Goal: Task Accomplishment & Management: Use online tool/utility

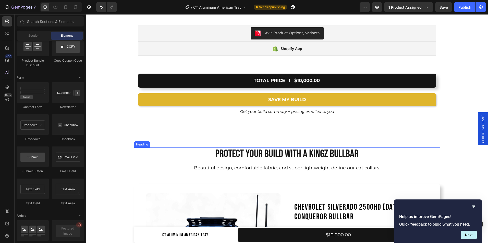
scroll to position [3312, 0]
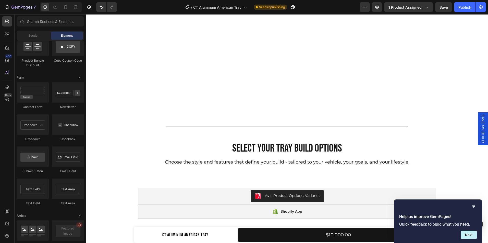
click at [480, 128] on span "SAVE MY BUILD" at bounding box center [482, 129] width 5 height 29
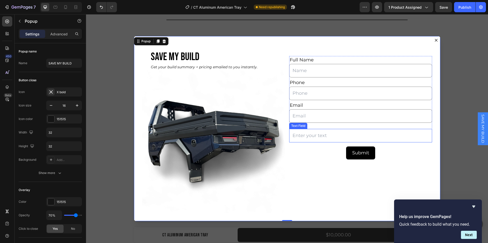
click at [314, 136] on input "Dialog body" at bounding box center [360, 136] width 143 height 14
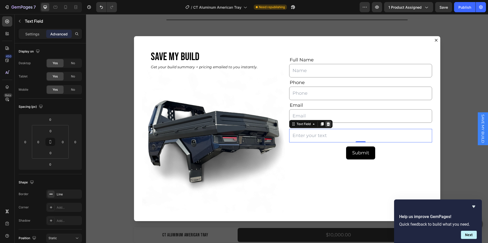
click at [326, 124] on icon "Dialog body" at bounding box center [327, 124] width 3 height 4
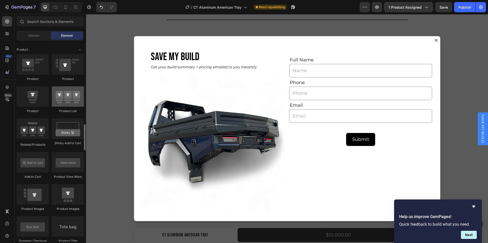
scroll to position [647, 0]
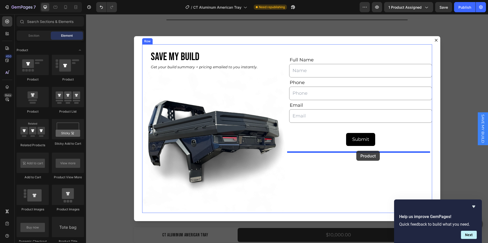
drag, startPoint x: 120, startPoint y: 109, endPoint x: 356, endPoint y: 151, distance: 240.1
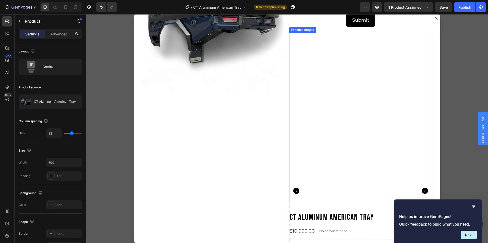
scroll to position [98, 0]
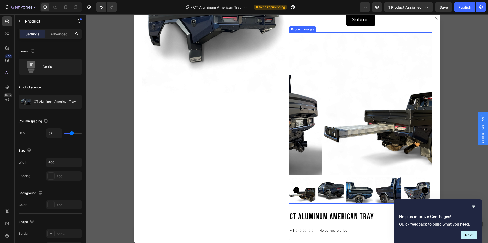
click at [332, 165] on img "Dialog body" at bounding box center [392, 103] width 143 height 143
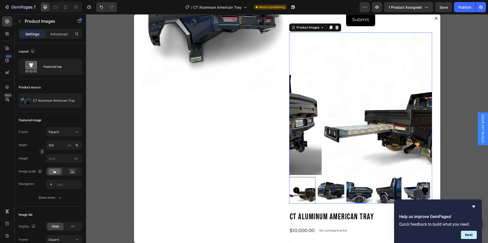
click at [334, 23] on div "Product Images" at bounding box center [315, 27] width 52 height 8
click at [334, 30] on div "Dialog body" at bounding box center [337, 27] width 6 height 6
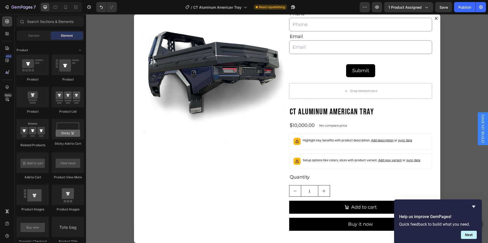
scroll to position [47, 0]
click at [330, 113] on h2 "CT Aluminum American Tray" at bounding box center [360, 112] width 143 height 11
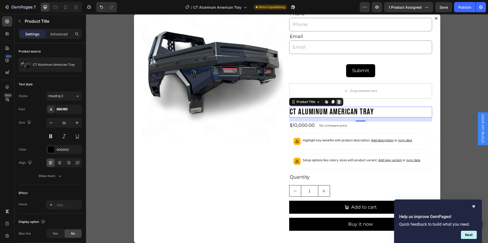
click at [337, 104] on icon "Dialog body" at bounding box center [338, 102] width 3 height 4
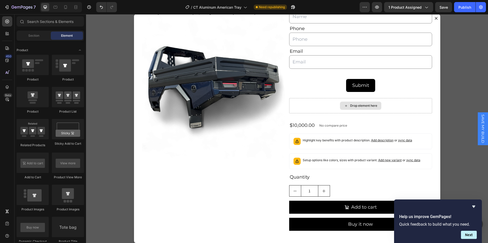
scroll to position [32, 0]
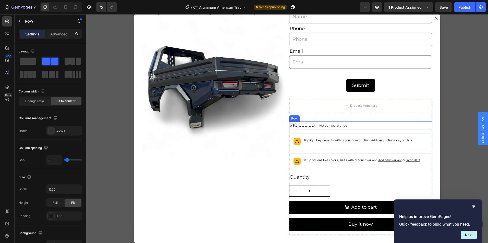
click at [347, 126] on div "$10,000.00 Product Price Product Price No compare price Product Price Row" at bounding box center [360, 126] width 143 height 8
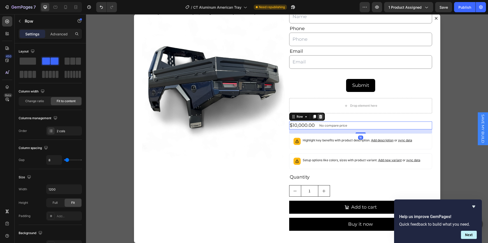
click at [319, 116] on icon "Dialog body" at bounding box center [320, 117] width 3 height 4
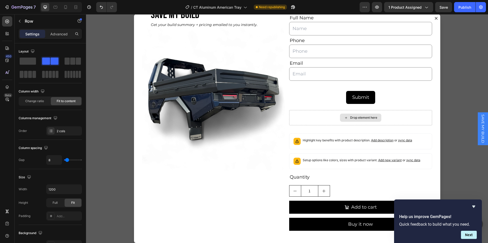
scroll to position [20, 0]
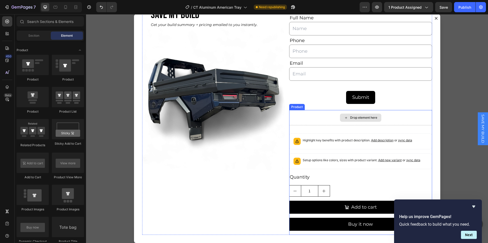
click at [321, 120] on div "Drop element here" at bounding box center [360, 117] width 143 height 15
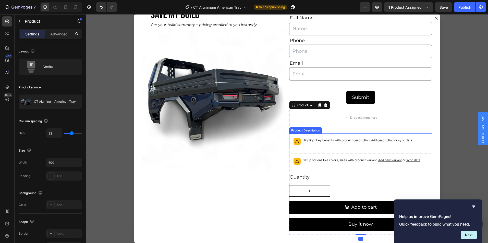
click at [344, 145] on div "Highlight key benefits with product description. Add description or sync data" at bounding box center [360, 141] width 138 height 11
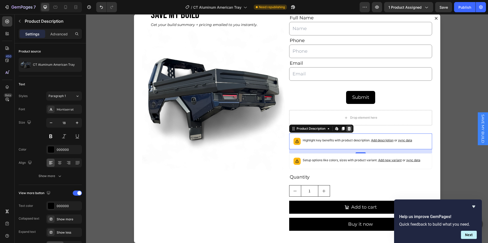
click at [347, 128] on icon "Dialog body" at bounding box center [349, 129] width 4 height 4
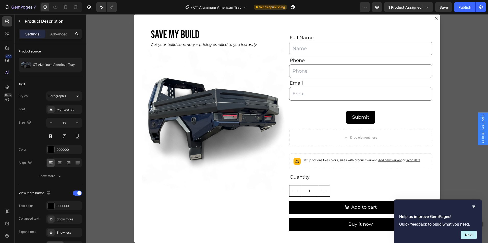
scroll to position [0, 0]
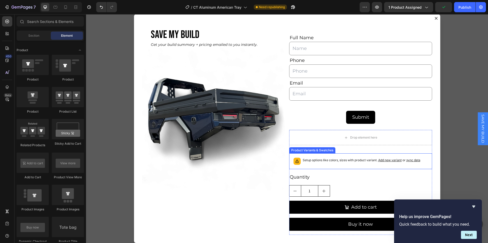
click at [329, 165] on div "Setup options like colors, sizes with product variant. Add new variant or sync …" at bounding box center [360, 161] width 138 height 11
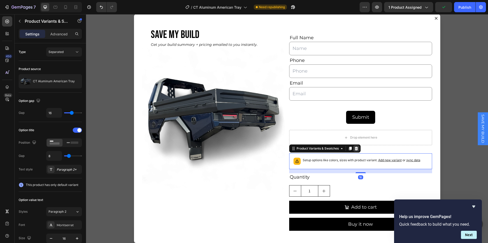
click at [354, 148] on icon "Dialog body" at bounding box center [355, 149] width 3 height 4
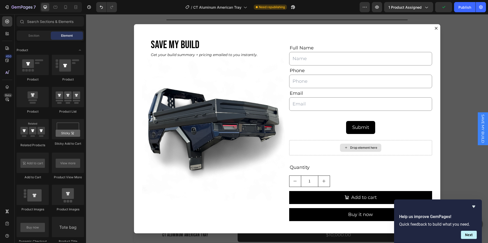
scroll to position [0, 0]
click at [304, 167] on div "Quantity" at bounding box center [360, 168] width 143 height 8
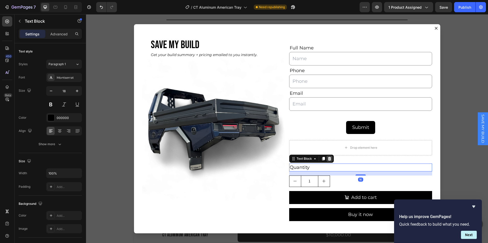
click at [328, 159] on icon "Dialog body" at bounding box center [329, 159] width 3 height 4
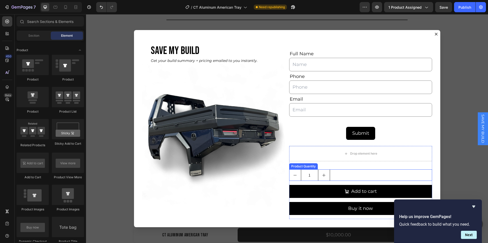
click at [334, 173] on div "1" at bounding box center [360, 175] width 143 height 11
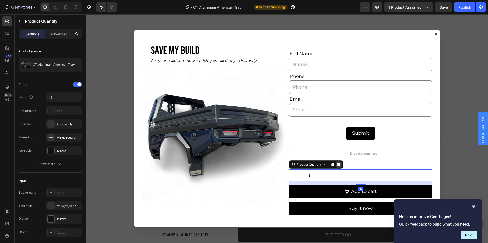
click at [337, 164] on icon "Dialog body" at bounding box center [338, 165] width 3 height 4
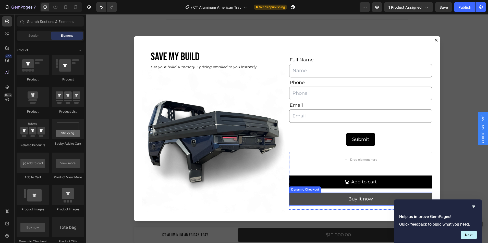
click at [335, 197] on button "Buy it now" at bounding box center [360, 199] width 143 height 13
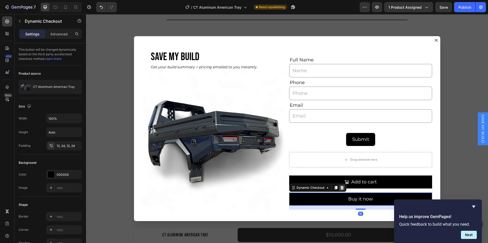
click at [340, 187] on icon "Dialog body" at bounding box center [341, 188] width 3 height 4
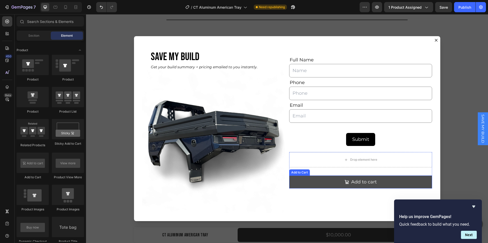
click at [335, 181] on button "Add to cart" at bounding box center [360, 182] width 143 height 13
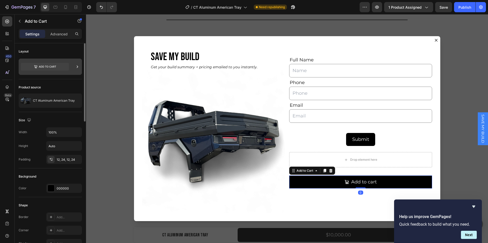
click at [59, 65] on icon at bounding box center [45, 67] width 48 height 8
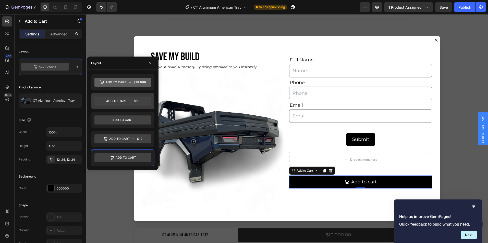
click at [124, 103] on icon at bounding box center [122, 101] width 57 height 9
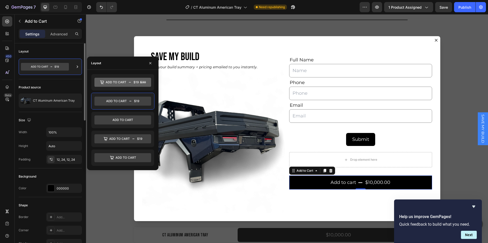
click at [39, 172] on div "Background Color 000000" at bounding box center [50, 183] width 63 height 29
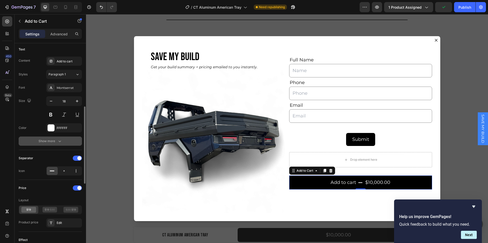
scroll to position [228, 0]
click at [77, 156] on div at bounding box center [77, 158] width 9 height 5
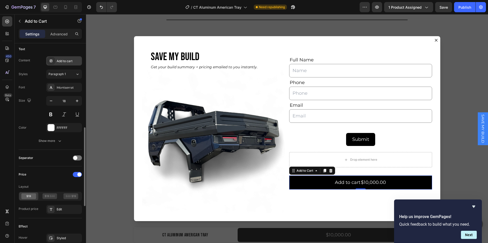
click at [71, 63] on div "Add to cart" at bounding box center [69, 61] width 24 height 5
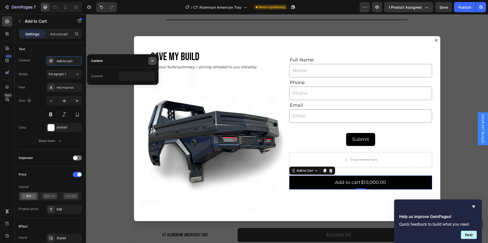
click at [151, 61] on icon "button" at bounding box center [152, 61] width 4 height 4
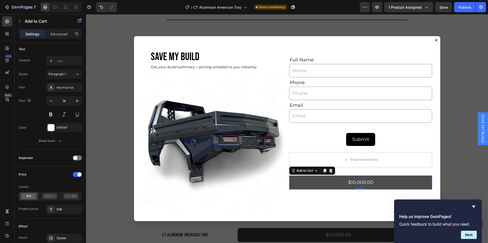
scroll to position [3289, 0]
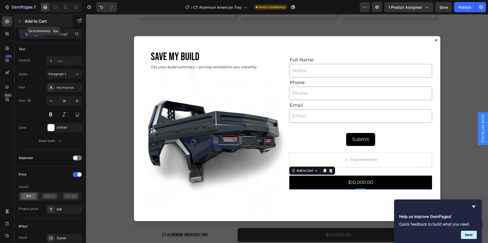
click at [18, 20] on icon "button" at bounding box center [20, 21] width 4 height 4
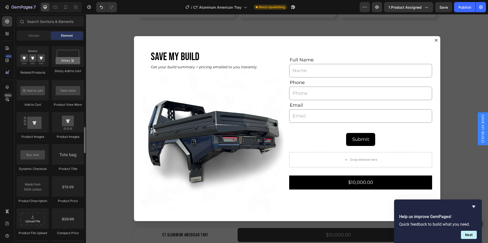
scroll to position [720, 0]
click at [6, 34] on icon at bounding box center [7, 35] width 2 height 2
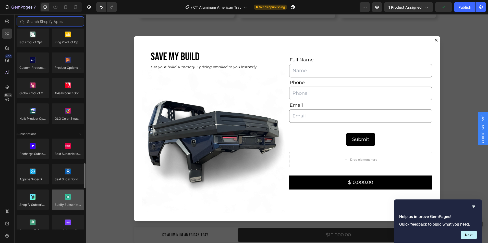
scroll to position [588, 0]
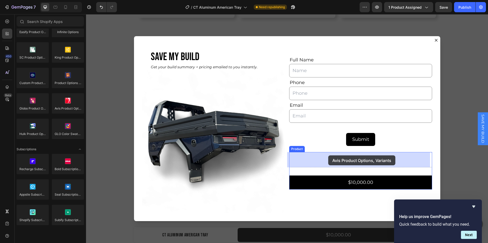
drag, startPoint x: 151, startPoint y: 119, endPoint x: 267, endPoint y: 161, distance: 123.0
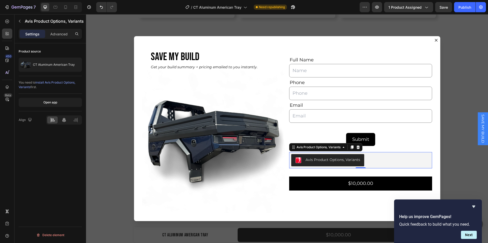
click at [62, 122] on icon at bounding box center [63, 120] width 5 height 5
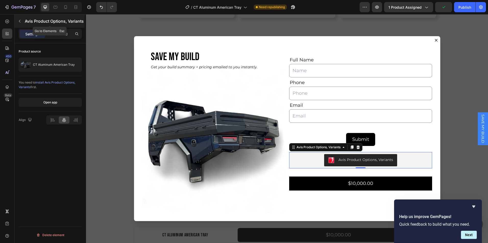
click at [19, 19] on button "button" at bounding box center [20, 21] width 8 height 8
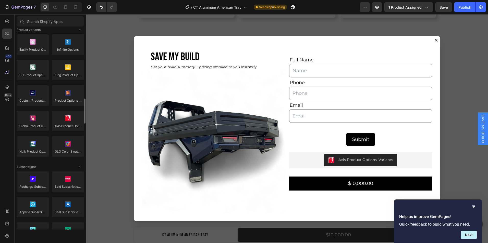
scroll to position [569, 0]
click at [474, 207] on icon "Hide survey" at bounding box center [473, 207] width 3 height 2
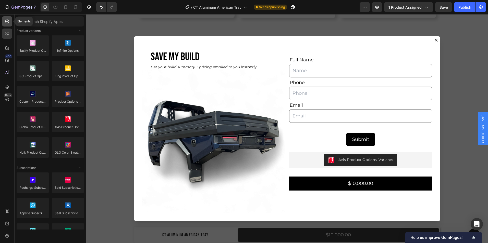
click at [7, 23] on icon at bounding box center [7, 22] width 4 height 4
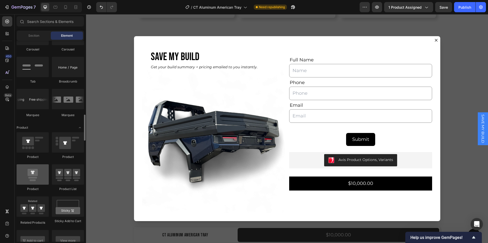
click at [37, 178] on div at bounding box center [33, 175] width 32 height 20
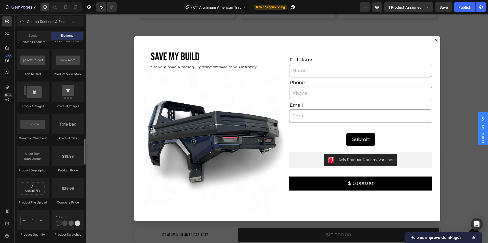
scroll to position [750, 0]
drag, startPoint x: 155, startPoint y: 143, endPoint x: 352, endPoint y: 152, distance: 197.1
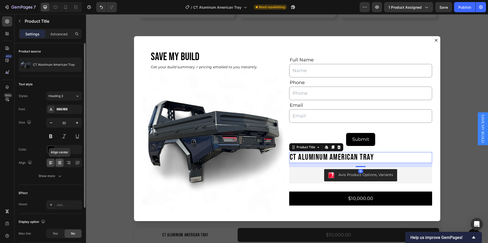
click at [59, 163] on icon at bounding box center [60, 163] width 4 height 1
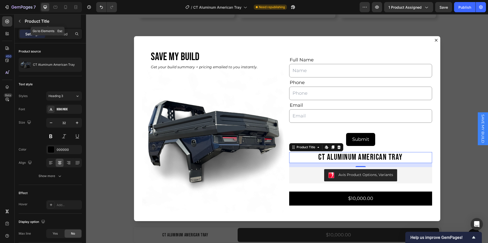
click at [18, 21] on icon "button" at bounding box center [20, 21] width 4 height 4
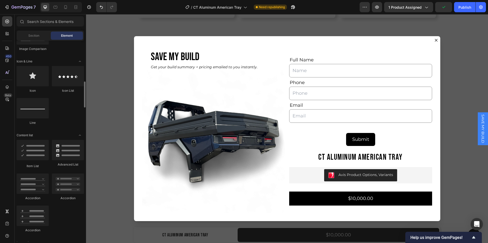
scroll to position [314, 0]
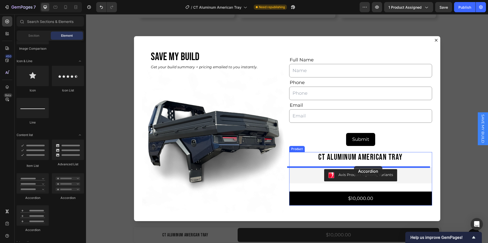
drag, startPoint x: 120, startPoint y: 197, endPoint x: 355, endPoint y: 167, distance: 236.3
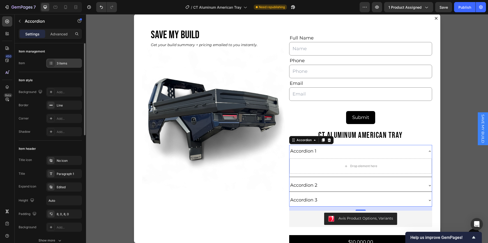
click at [63, 61] on div "3 items" at bounding box center [69, 63] width 24 height 5
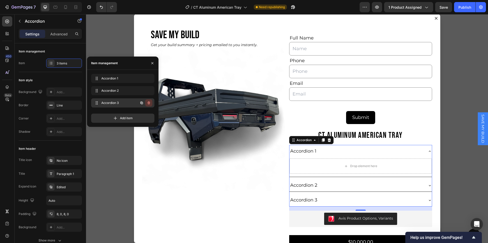
click at [150, 103] on icon "button" at bounding box center [148, 103] width 3 height 3
click at [143, 103] on div "Delete" at bounding box center [145, 103] width 9 height 5
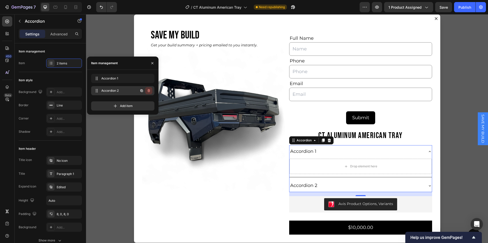
click at [149, 90] on icon "button" at bounding box center [148, 90] width 3 height 3
click at [147, 89] on div "Delete" at bounding box center [145, 91] width 9 height 5
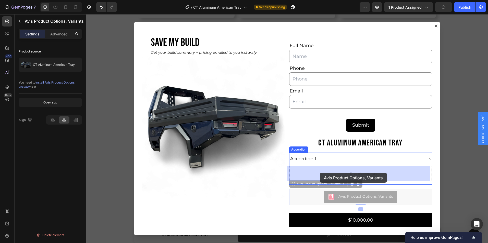
drag, startPoint x: 315, startPoint y: 195, endPoint x: 320, endPoint y: 173, distance: 22.6
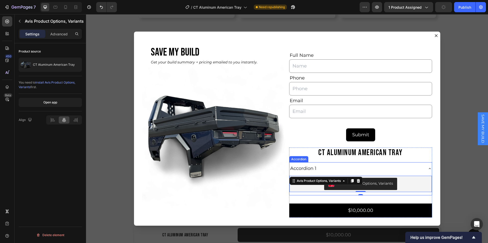
click at [314, 168] on div "Accordion 1" at bounding box center [303, 169] width 28 height 8
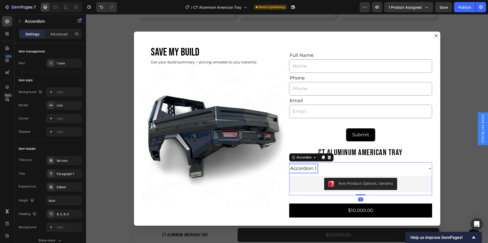
click at [314, 168] on div "Accordion 1" at bounding box center [303, 169] width 28 height 8
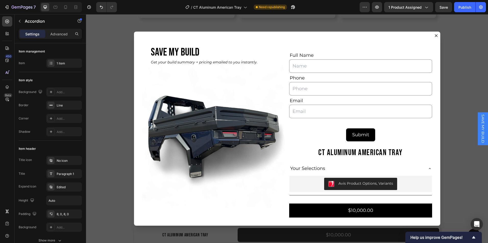
click at [116, 177] on div "Backdrop" at bounding box center [287, 128] width 402 height 229
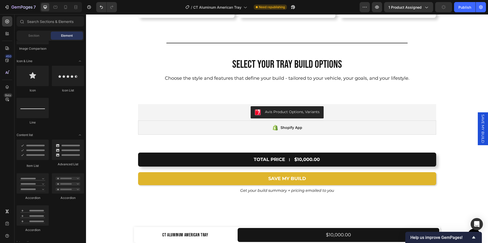
click at [480, 129] on span "SAVE MY BUILD" at bounding box center [482, 129] width 5 height 29
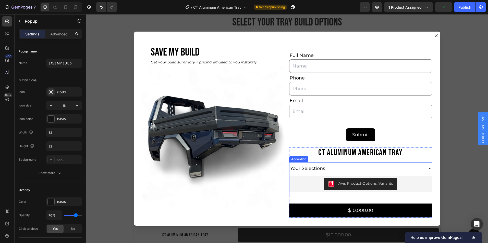
scroll to position [3331, 0]
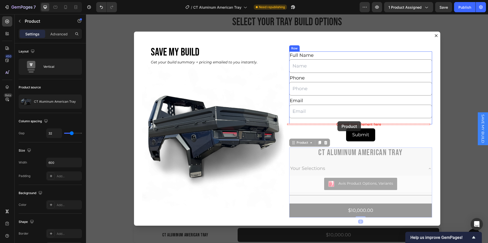
drag, startPoint x: 427, startPoint y: 200, endPoint x: 337, endPoint y: 121, distance: 119.3
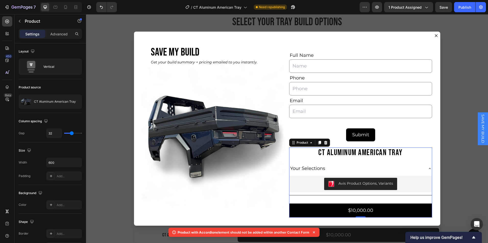
click at [314, 231] on icon at bounding box center [313, 232] width 5 height 5
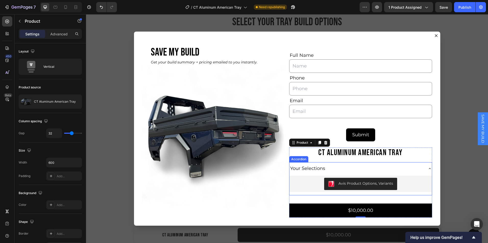
click at [401, 167] on div "Your Selections" at bounding box center [356, 169] width 134 height 8
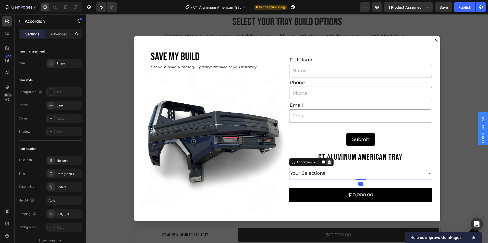
click at [327, 163] on icon "Dialog body" at bounding box center [328, 163] width 3 height 4
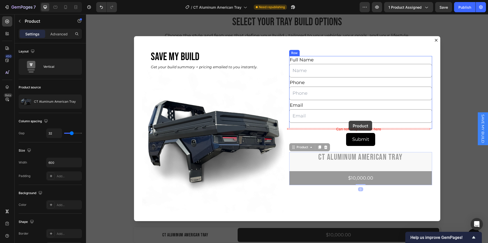
drag, startPoint x: 428, startPoint y: 166, endPoint x: 348, endPoint y: 121, distance: 91.2
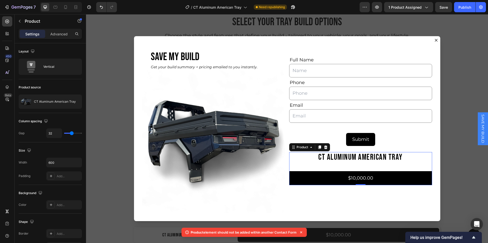
click at [301, 231] on icon at bounding box center [300, 232] width 5 height 5
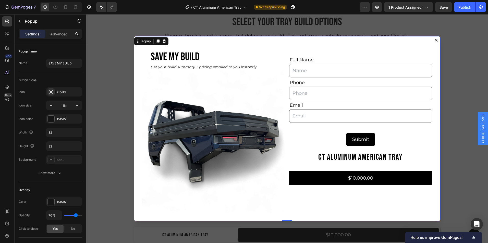
click at [435, 40] on icon "Dialog content" at bounding box center [436, 40] width 4 height 4
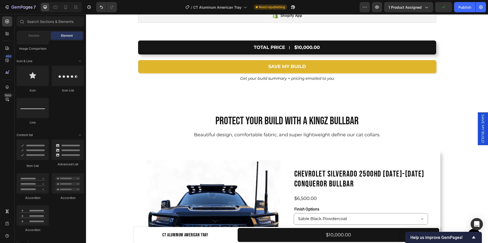
scroll to position [3401, 0]
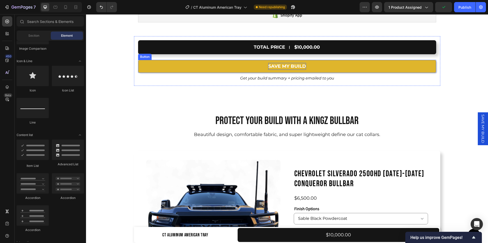
click at [270, 70] on p "SAVE MY BUILD" at bounding box center [287, 66] width 38 height 7
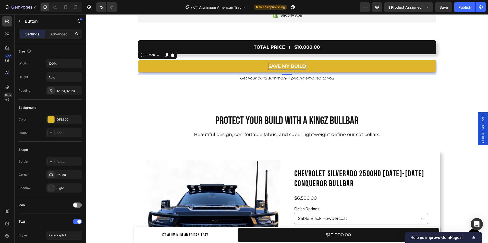
click at [270, 70] on p "SAVE MY BUILD" at bounding box center [287, 66] width 38 height 7
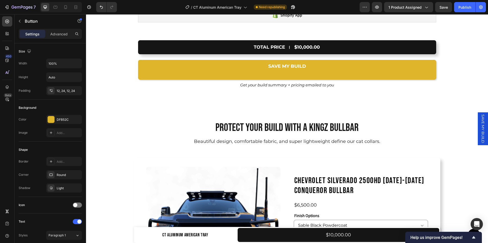
click at [240, 80] on link "SAVE MY BUILD" at bounding box center [287, 70] width 298 height 20
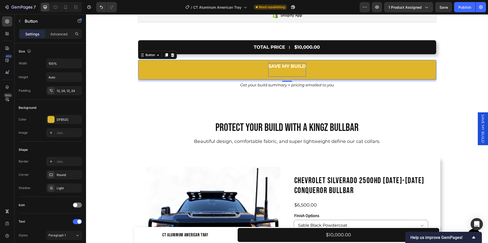
click at [282, 77] on p "SAVE MY BUILD" at bounding box center [287, 70] width 38 height 14
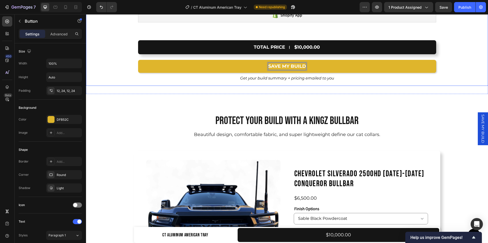
click at [112, 86] on div "TOTAL PRICE $10,000.00 Add to Cart SAVE MY BUILD Button 8 Get your build summar…" at bounding box center [287, 61] width 402 height 50
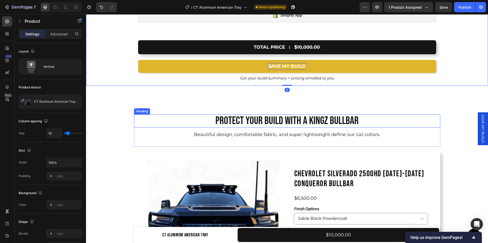
click at [130, 217] on div "PROTECT YOUR BUILD WITH A KINGZ BULLBAR Heading Beautiful design, comfortable f…" at bounding box center [287, 221] width 394 height 213
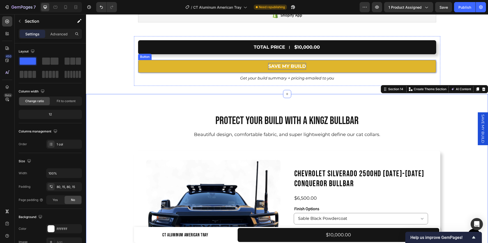
click at [223, 73] on link "SAVE MY BUILD" at bounding box center [287, 66] width 298 height 13
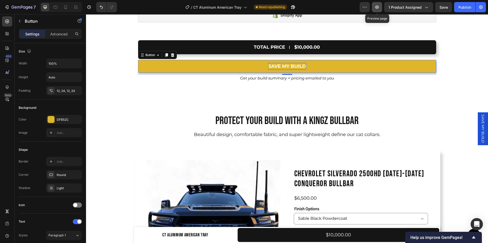
click at [378, 6] on icon "button" at bounding box center [376, 7] width 5 height 5
click at [119, 94] on div "Avis Product Options, Variants Avis Product Options, Variants Shopify App Shopi…" at bounding box center [287, 37] width 402 height 115
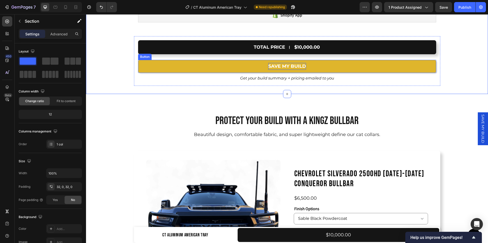
click at [170, 73] on link "SAVE MY BUILD" at bounding box center [287, 66] width 298 height 13
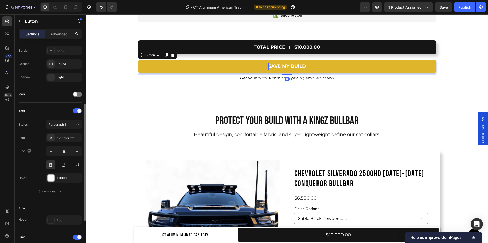
scroll to position [178, 0]
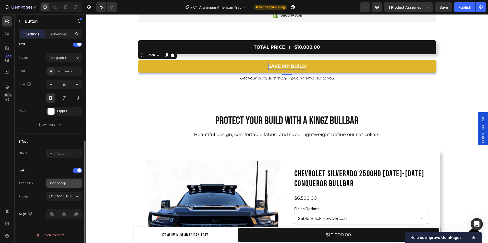
click at [74, 184] on div "Open popup" at bounding box center [61, 183] width 26 height 5
click at [76, 198] on icon at bounding box center [76, 196] width 5 height 5
click at [39, 173] on div "Link" at bounding box center [50, 171] width 63 height 8
click at [75, 183] on icon at bounding box center [76, 183] width 5 height 5
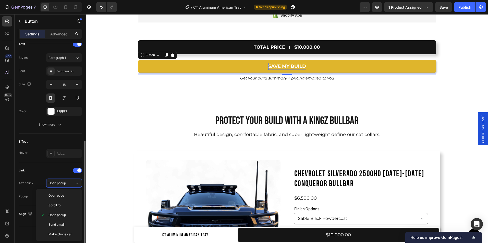
click at [41, 166] on div "Link After click Open popup Popup SAVE MY BUILD" at bounding box center [50, 183] width 63 height 43
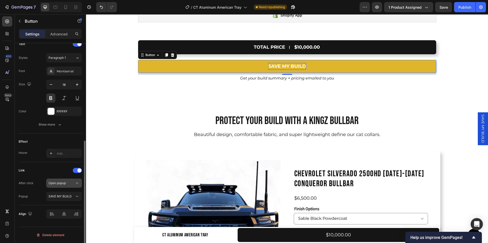
click at [75, 182] on icon at bounding box center [76, 183] width 5 height 5
click at [76, 186] on button "Open popup" at bounding box center [64, 183] width 36 height 9
click at [480, 126] on span "SAVE MY BUILD" at bounding box center [482, 129] width 5 height 29
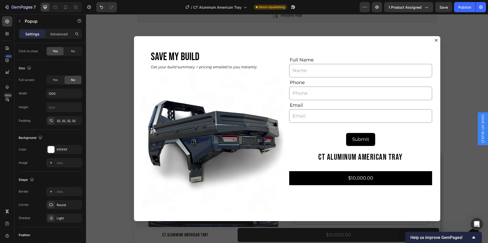
scroll to position [0, 0]
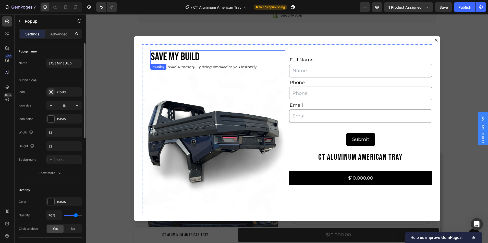
click at [196, 56] on h2 "SAVE MY BUILD" at bounding box center [217, 57] width 135 height 13
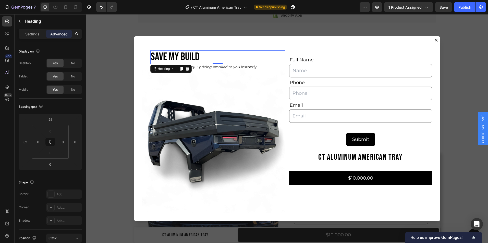
click at [202, 58] on h2 "SAVE MY BUILD" at bounding box center [217, 57] width 135 height 13
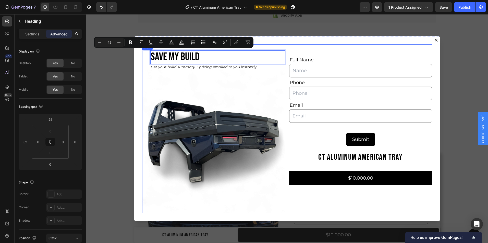
drag, startPoint x: 202, startPoint y: 58, endPoint x: 147, endPoint y: 56, distance: 54.9
click at [146, 56] on div "SAVE MY BUILD Heading 0 Get your build summary + pricing emailed to you instant…" at bounding box center [213, 128] width 143 height 169
copy p "SAVE MY BUILD"
click at [184, 55] on p "SAVE MY BUILD" at bounding box center [218, 57] width 134 height 12
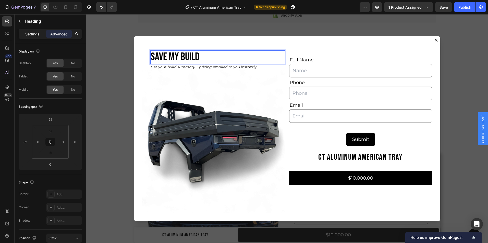
click at [34, 35] on p "Settings" at bounding box center [32, 33] width 14 height 5
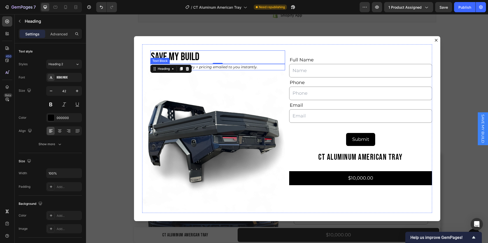
click at [239, 68] on p "Get your build summary + pricing emailed to you instantly." at bounding box center [218, 67] width 134 height 5
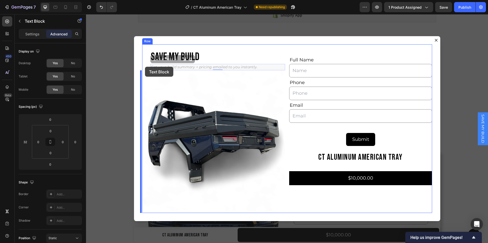
drag, startPoint x: 256, startPoint y: 67, endPoint x: 171, endPoint y: 67, distance: 85.2
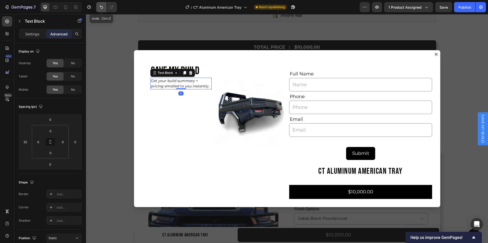
click at [103, 8] on icon "Undo/Redo" at bounding box center [101, 7] width 5 height 5
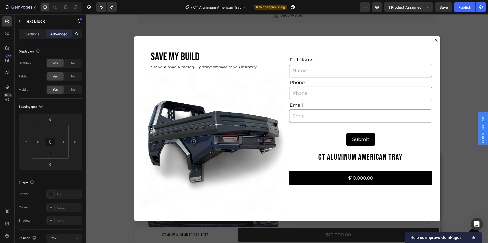
click at [238, 68] on p "Get your build summary + pricing emailed to you instantly." at bounding box center [218, 67] width 134 height 5
click at [257, 68] on p "Get your build summary + pricing emailed to you instantly." at bounding box center [218, 67] width 134 height 5
drag, startPoint x: 255, startPoint y: 67, endPoint x: 150, endPoint y: 67, distance: 105.1
click at [151, 67] on p "Get your build summary + pricing emailed to you instantly." at bounding box center [218, 67] width 134 height 5
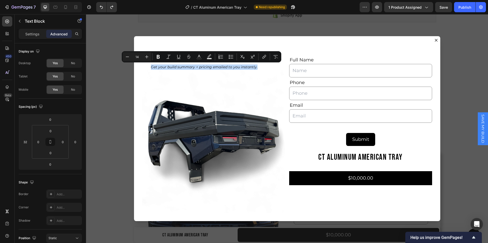
copy p "Get your build summary + pricing emailed to you instantly."
